Goal: Communication & Community: Connect with others

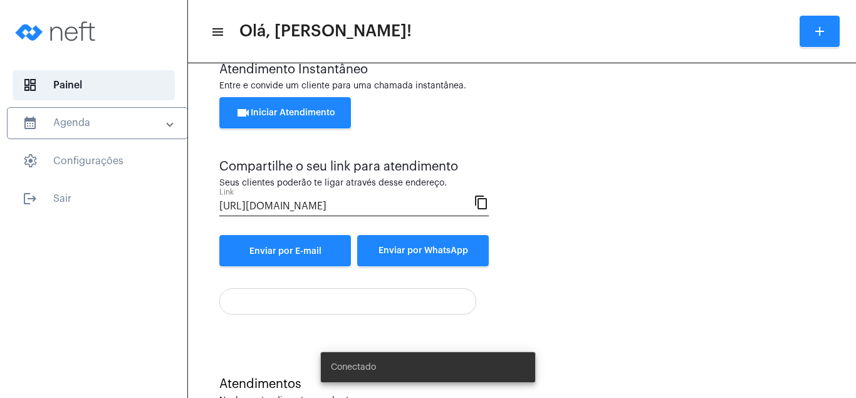
scroll to position [67, 0]
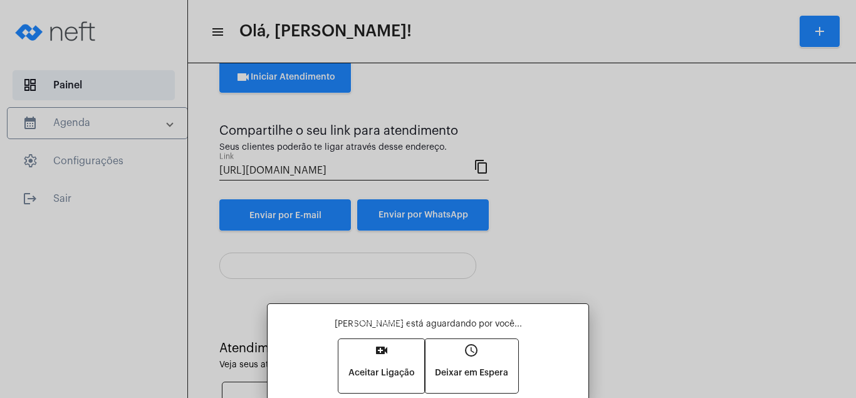
click at [379, 344] on mat-icon "video_call" at bounding box center [381, 350] width 15 height 15
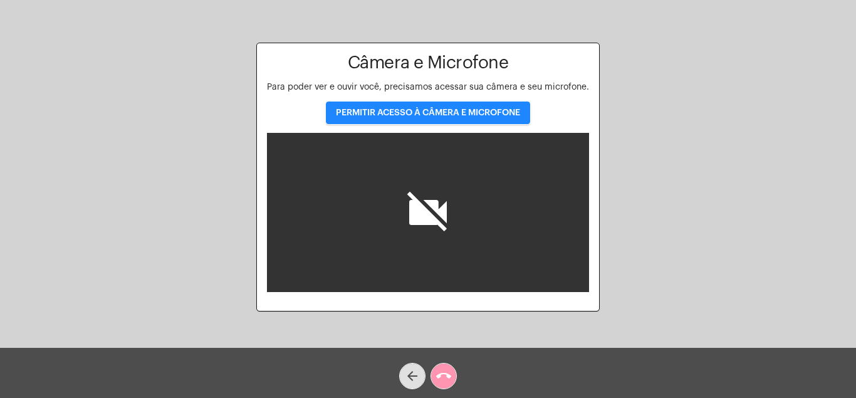
click at [459, 107] on button "PERMITIR ACESSO À CÂMERA E MICROFONE" at bounding box center [428, 112] width 204 height 23
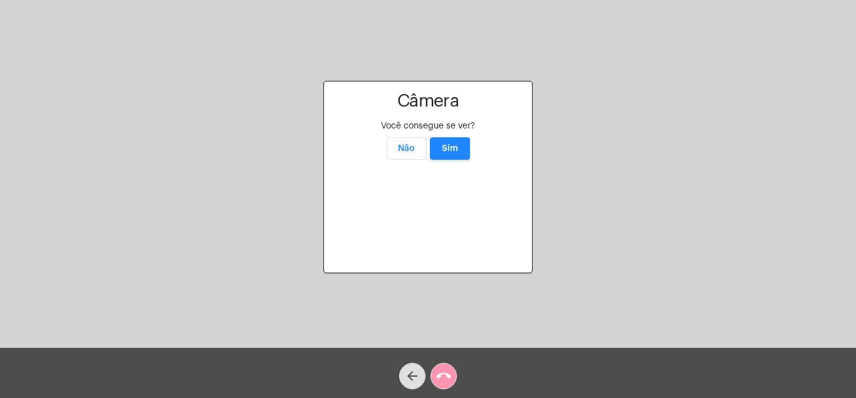
click at [451, 144] on span "Sim" at bounding box center [450, 148] width 16 height 9
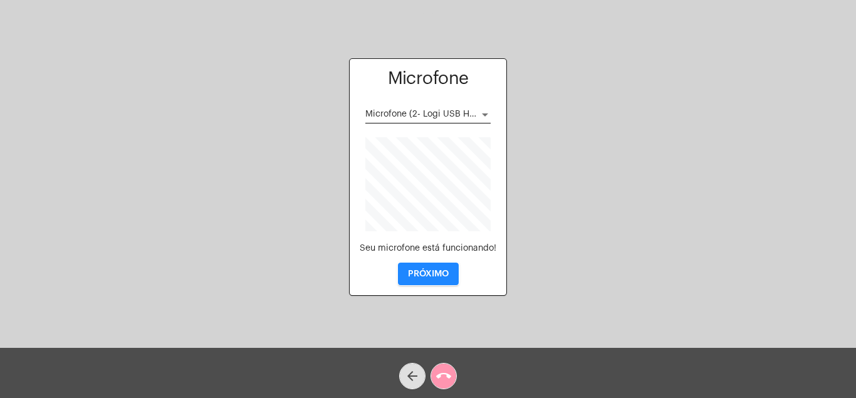
click at [427, 265] on button "PRÓXIMO" at bounding box center [428, 273] width 61 height 23
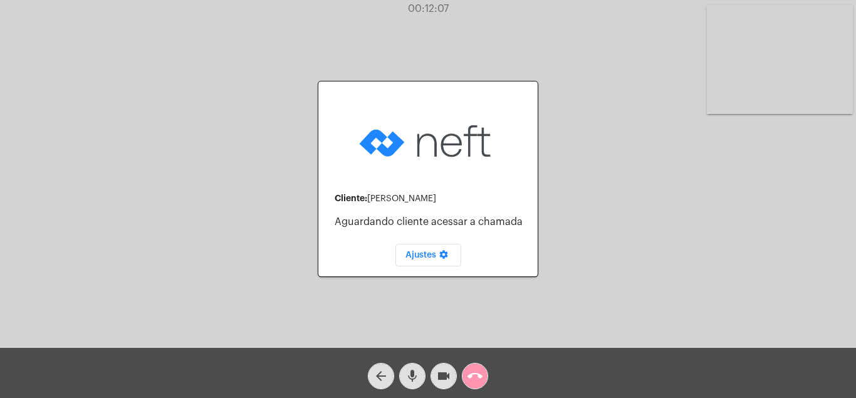
click at [474, 373] on mat-icon "call_end" at bounding box center [474, 375] width 15 height 15
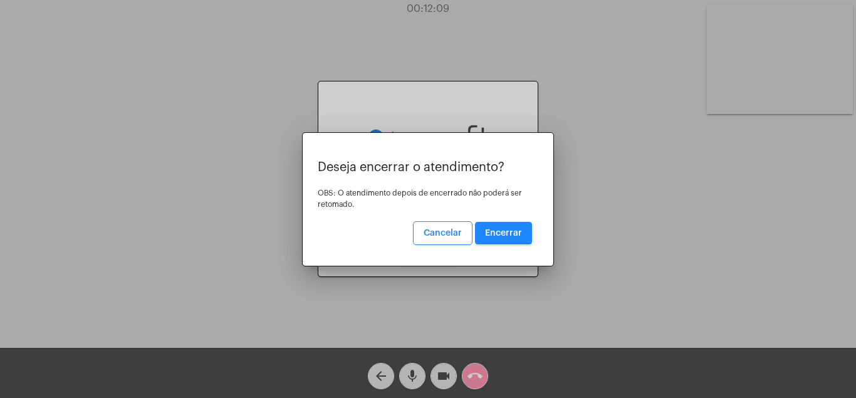
click at [512, 227] on button "Encerrar" at bounding box center [503, 233] width 57 height 23
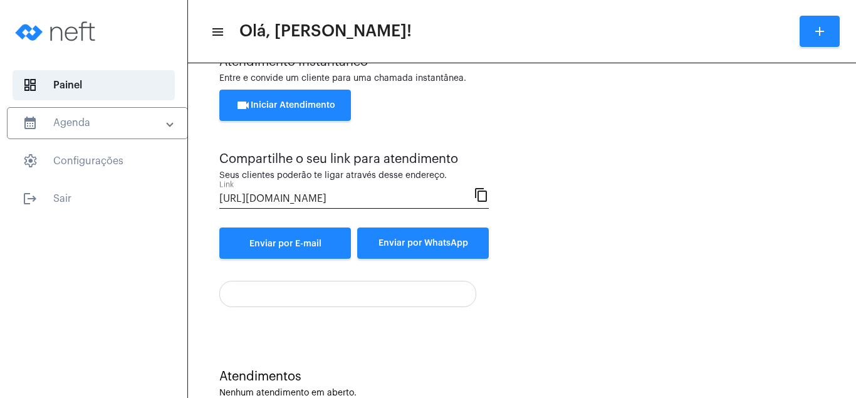
scroll to position [67, 0]
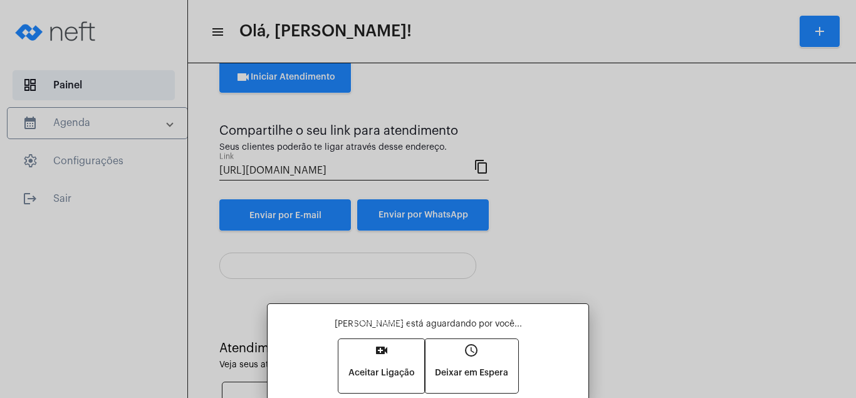
click at [381, 346] on mat-icon "video_call" at bounding box center [381, 350] width 15 height 15
